Goal: Navigation & Orientation: Find specific page/section

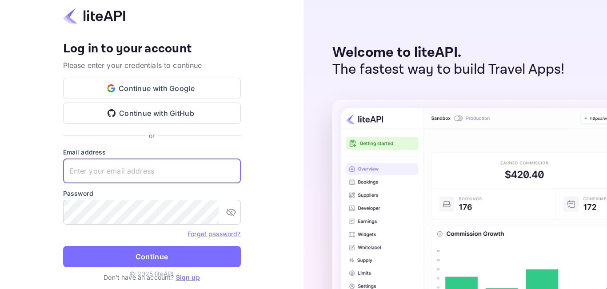
click at [127, 170] on input "text" at bounding box center [152, 171] width 178 height 25
click at [139, 174] on input "text" at bounding box center [152, 171] width 178 height 25
paste input "[EMAIL_ADDRESS][DOMAIN_NAME]"
type input "[EMAIL_ADDRESS][DOMAIN_NAME]"
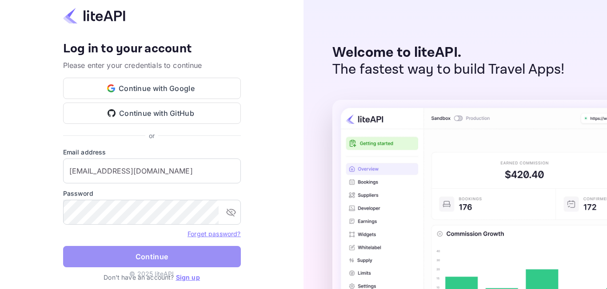
click at [134, 258] on button "Continue" at bounding box center [152, 256] width 178 height 21
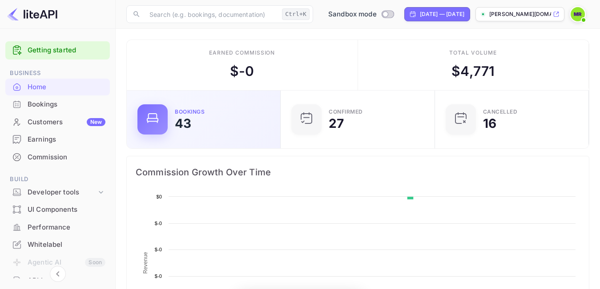
scroll to position [8, 8]
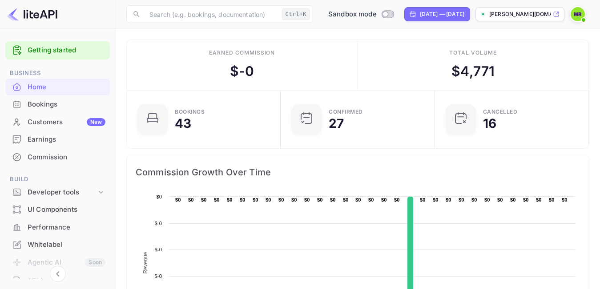
click at [52, 101] on div "Bookings" at bounding box center [67, 105] width 78 height 10
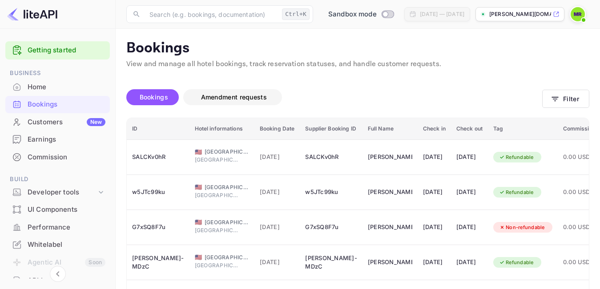
click at [230, 95] on span "Amendment requests" at bounding box center [234, 97] width 66 height 8
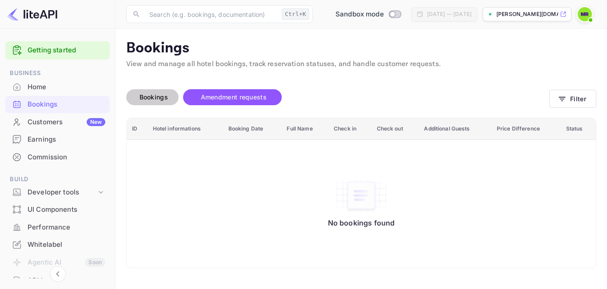
click at [158, 96] on span "Bookings" at bounding box center [154, 97] width 28 height 8
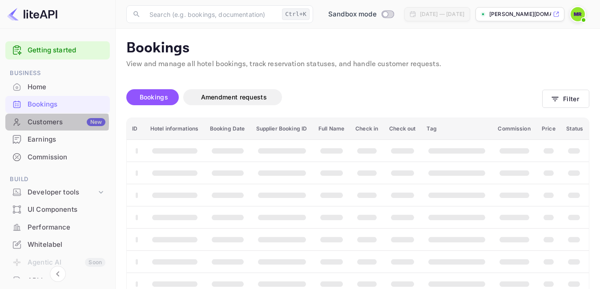
click at [35, 123] on div "Customers New" at bounding box center [67, 122] width 78 height 10
